Goal: Transaction & Acquisition: Purchase product/service

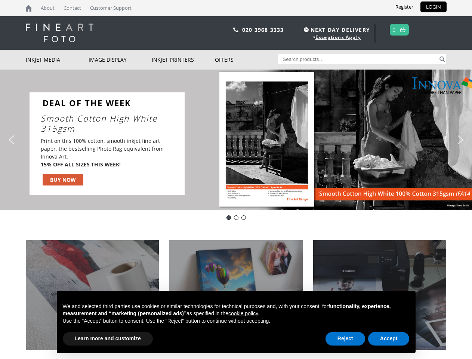
click at [236, 179] on div "Slider" at bounding box center [313, 143] width 243 height 102
click at [236, 140] on div "Slider" at bounding box center [313, 143] width 243 height 102
click at [234, 140] on div "Slider" at bounding box center [313, 143] width 243 height 102
click at [107, 143] on p "Print on this 100% cotton, smooth inkjet fine art paper, the bestselling Photo …" at bounding box center [102, 152] width 123 height 31
click at [313, 143] on div "Slider" at bounding box center [313, 143] width 243 height 102
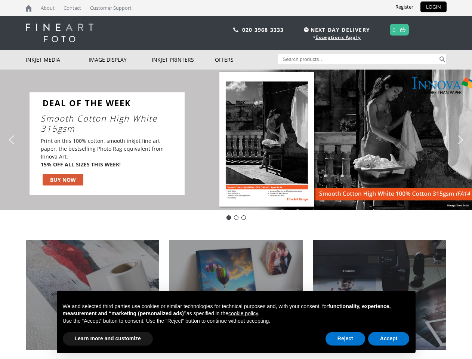
click at [12, 140] on img "previous arrow" at bounding box center [12, 140] width 12 height 12
click at [460, 140] on img "next arrow" at bounding box center [460, 140] width 12 height 12
click at [229, 217] on div "Innova Smooth Cotton High White - IFA14" at bounding box center [228, 217] width 4 height 4
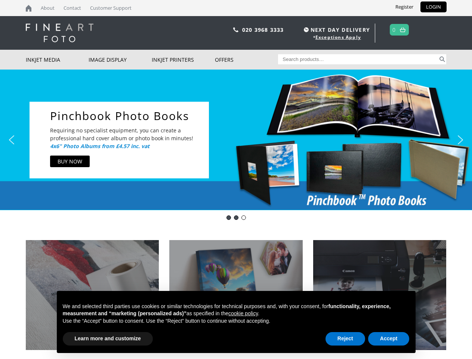
click at [236, 217] on div "Innova-general" at bounding box center [236, 217] width 4 height 4
click at [244, 217] on div "pinch book" at bounding box center [243, 217] width 4 height 4
